Goal: Transaction & Acquisition: Subscribe to service/newsletter

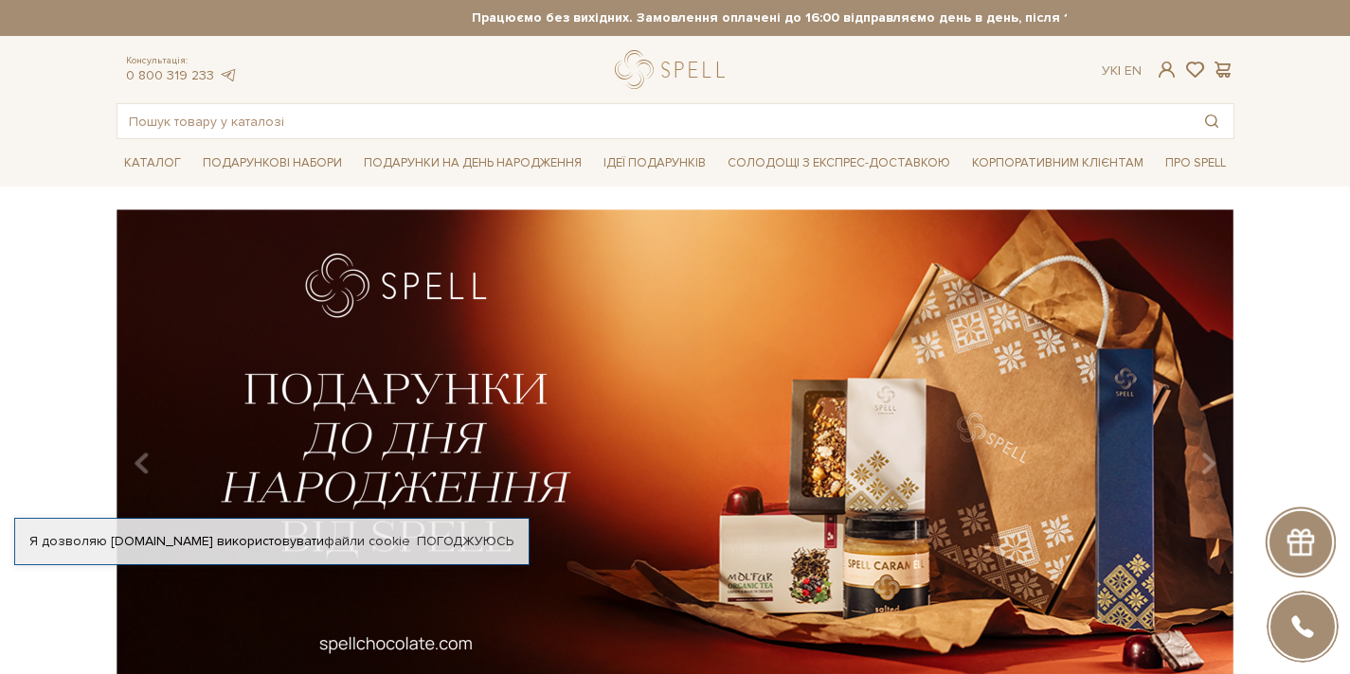
click at [1303, 560] on div at bounding box center [1299, 542] width 71 height 71
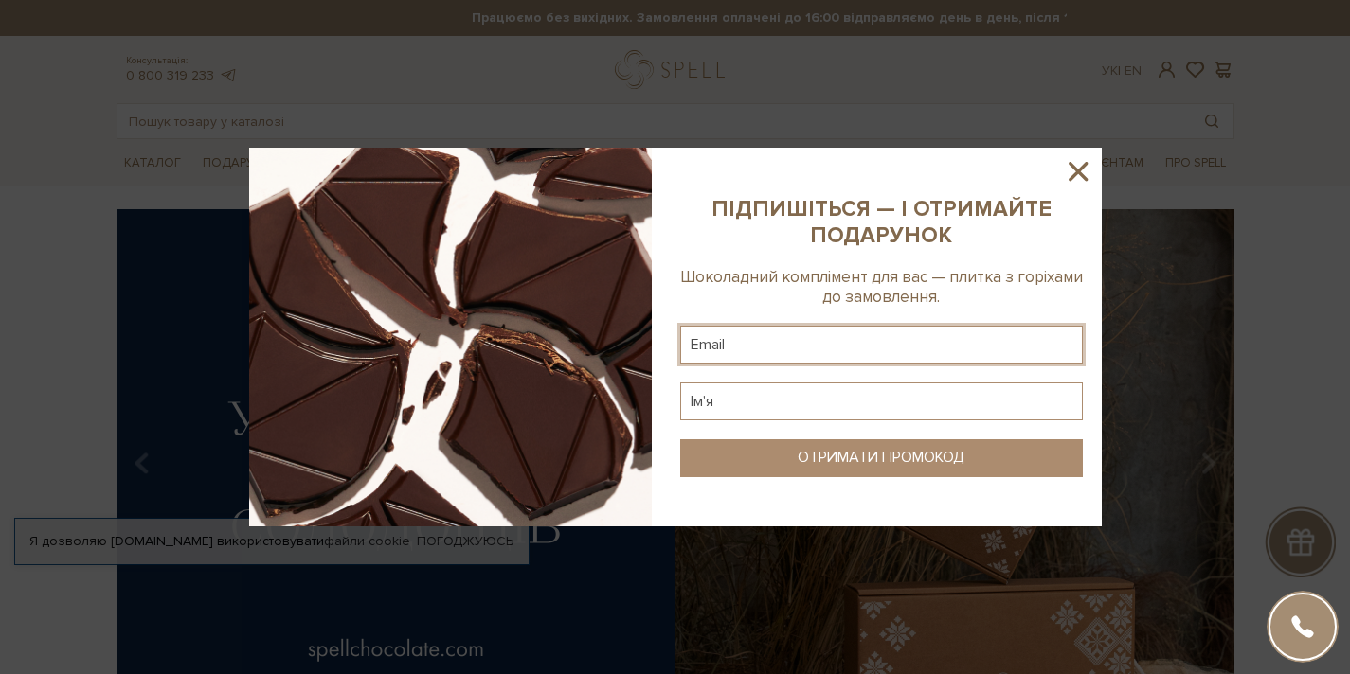
click at [857, 348] on input "text" at bounding box center [881, 345] width 402 height 38
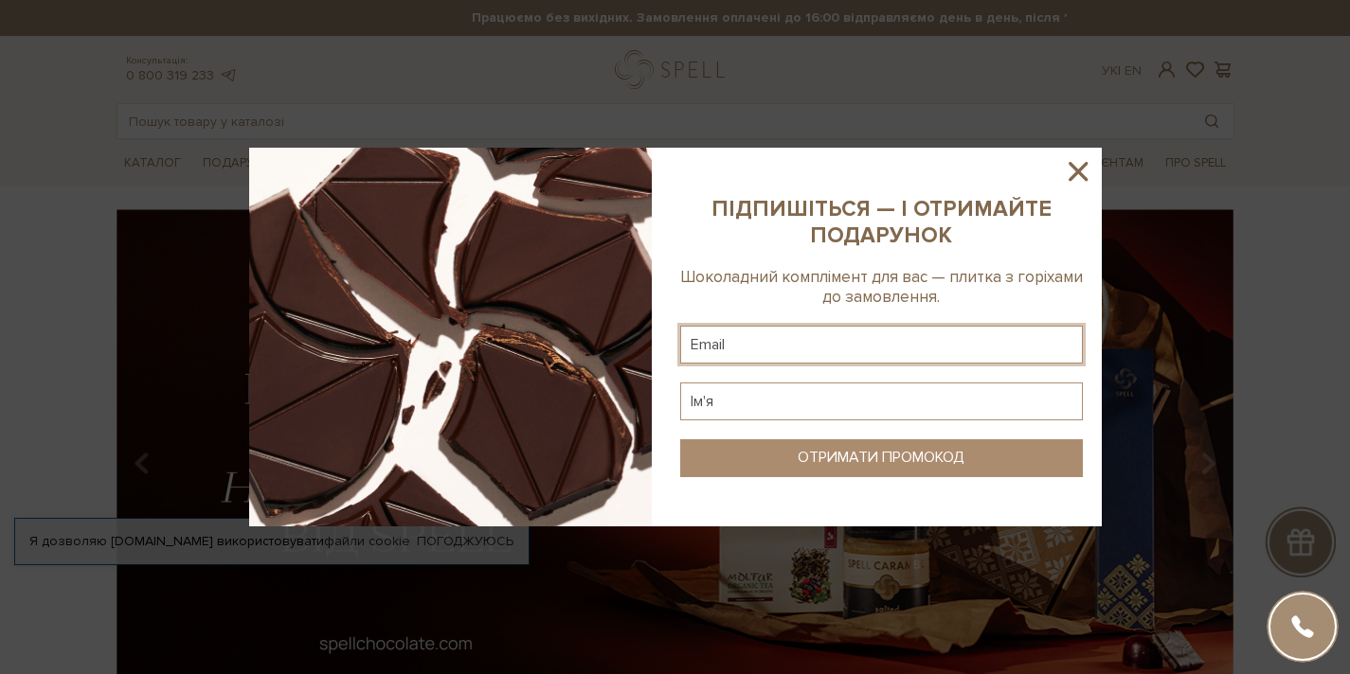
paste input "foraudio806@gmail.com"
type input "foraudio806@gmail.com"
click at [766, 400] on input "text" at bounding box center [881, 402] width 402 height 38
type input "L"
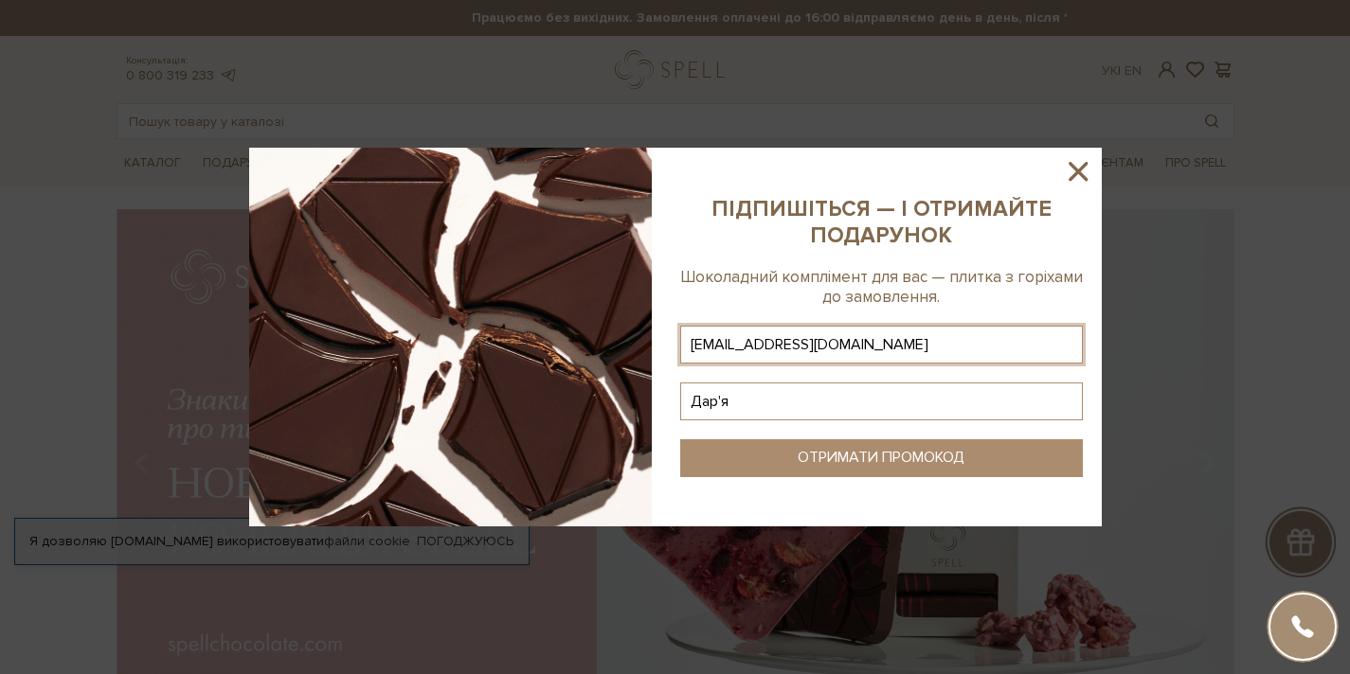
type input "Дар'я"
click at [847, 483] on sys-column-static at bounding box center [881, 337] width 440 height 379
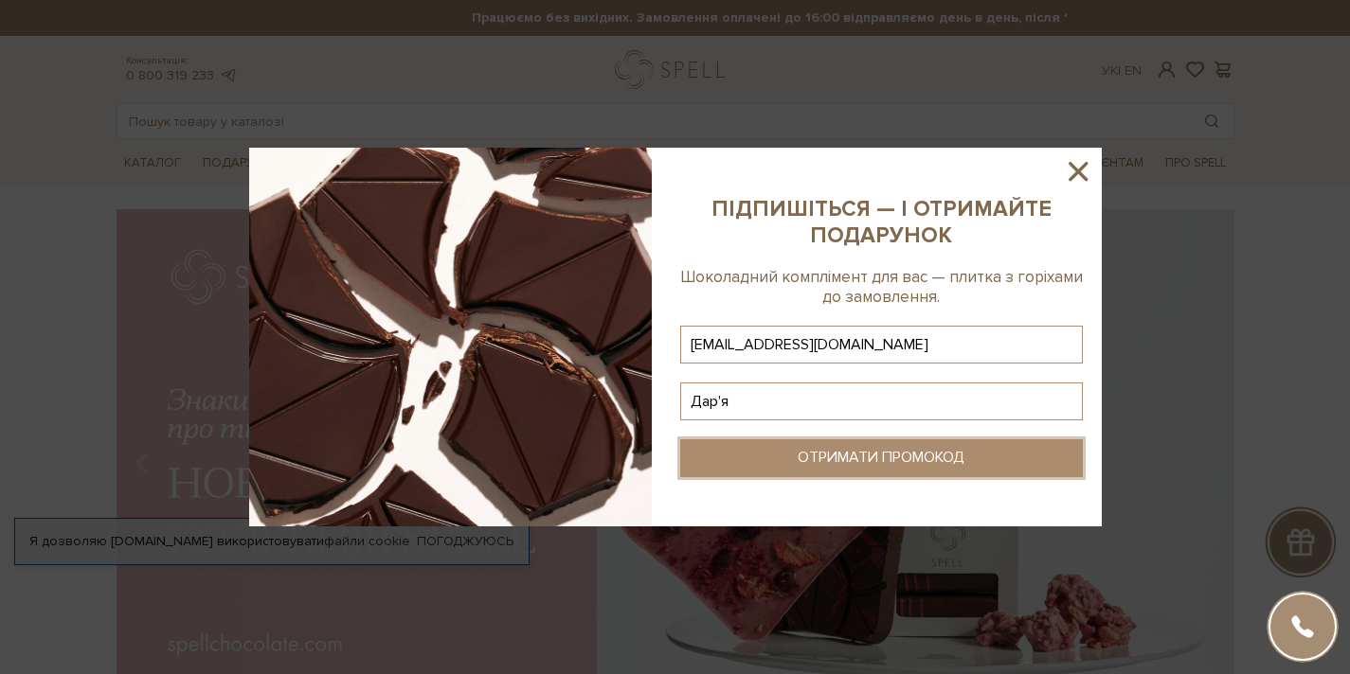
click at [846, 469] on button "ОТРИМАТИ ПРОМОКОД" at bounding box center [881, 458] width 402 height 38
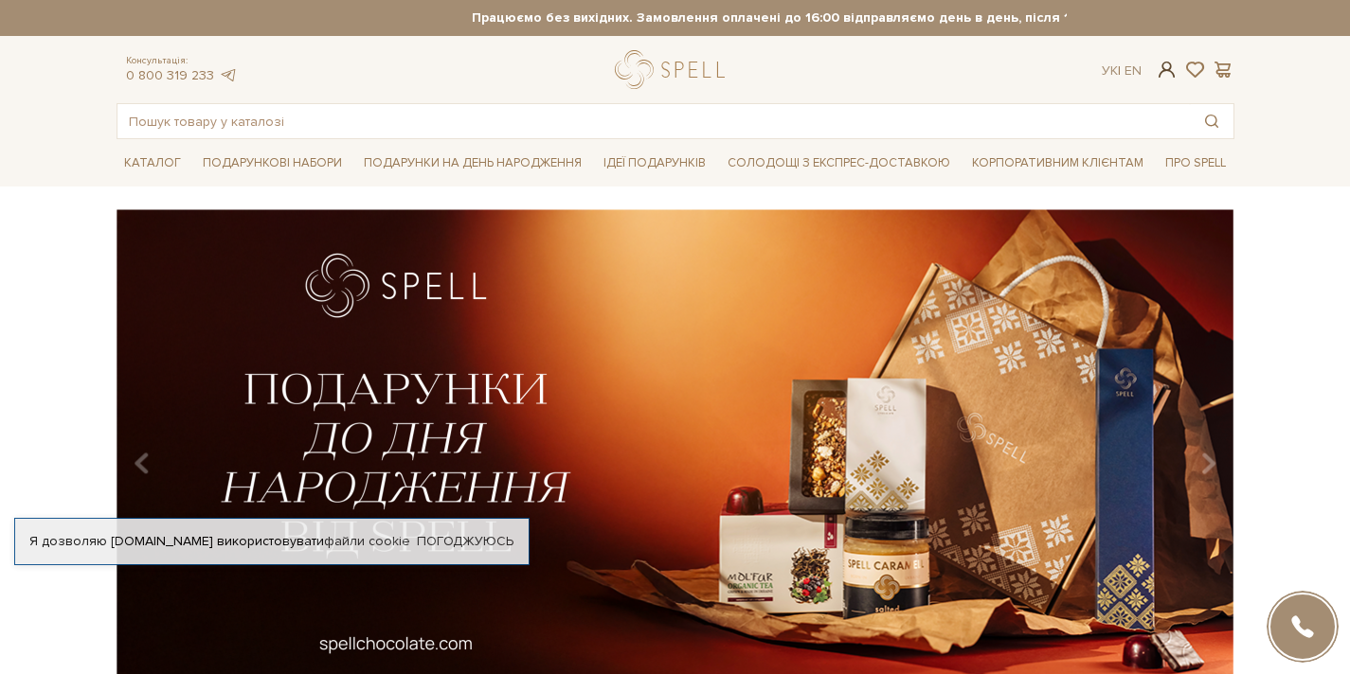
click at [1166, 79] on span at bounding box center [1165, 70] width 23 height 20
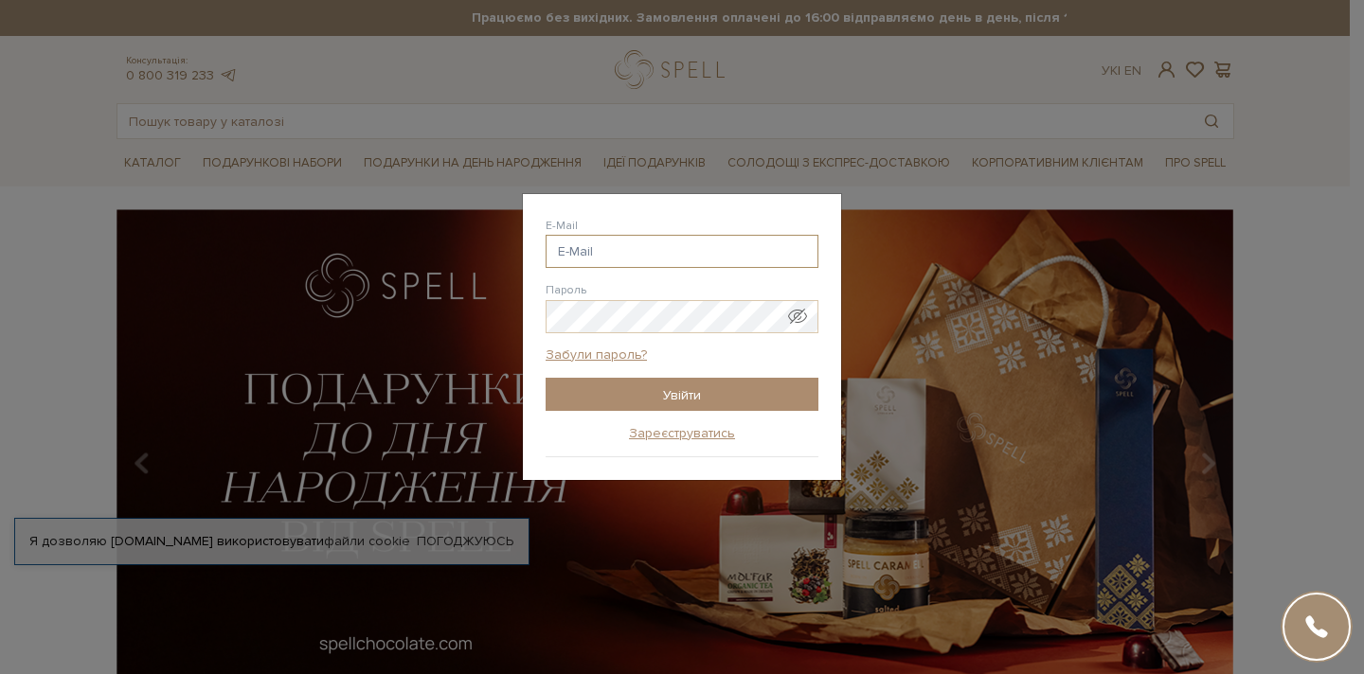
click at [697, 241] on input "E-Mail" at bounding box center [681, 251] width 273 height 33
type input "к"
